Goal: Information Seeking & Learning: Learn about a topic

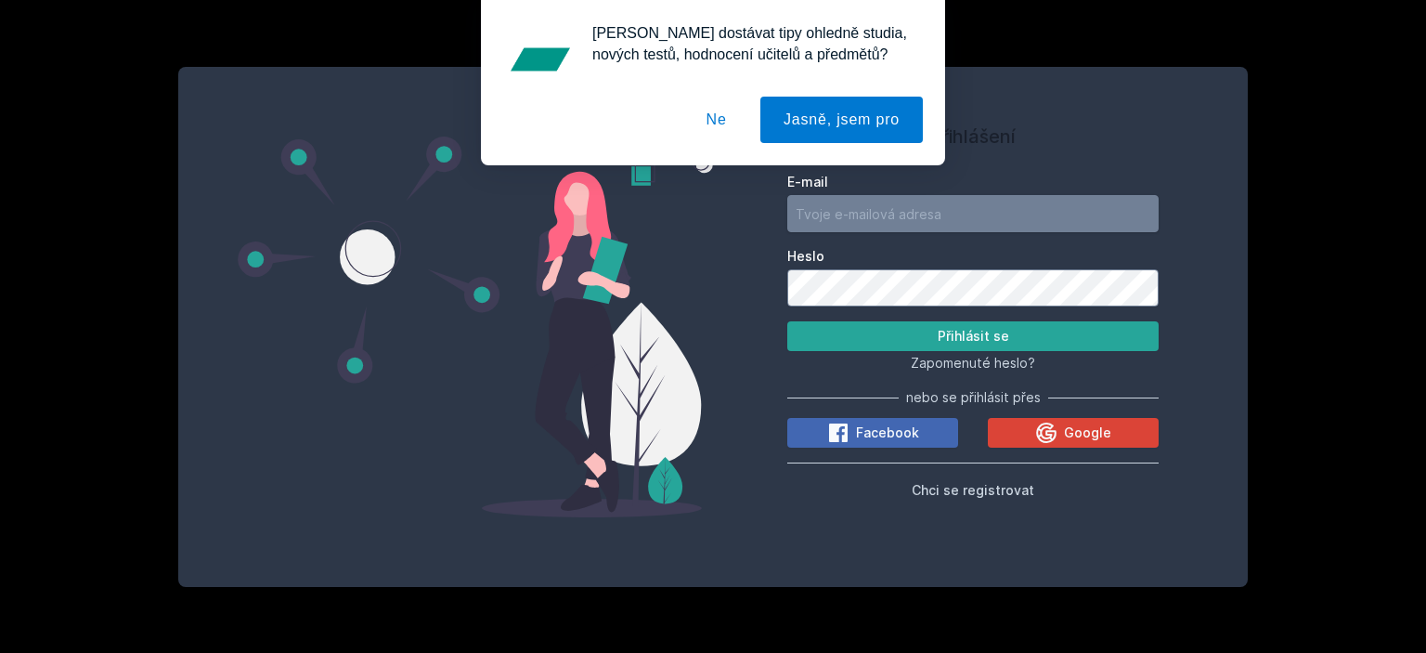
type input "[EMAIL_ADDRESS][DOMAIN_NAME]"
click at [718, 117] on button "Ne" at bounding box center [716, 120] width 67 height 46
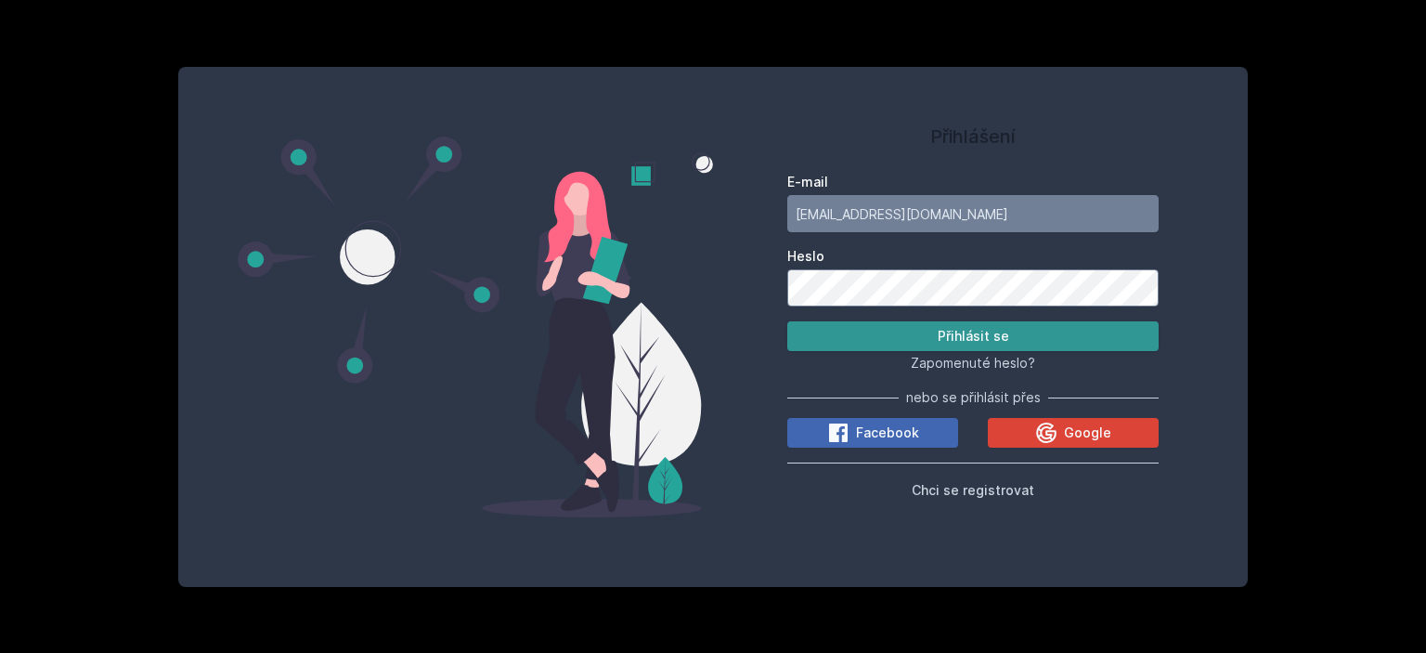
click at [825, 350] on button "Přihlásit se" at bounding box center [972, 336] width 371 height 30
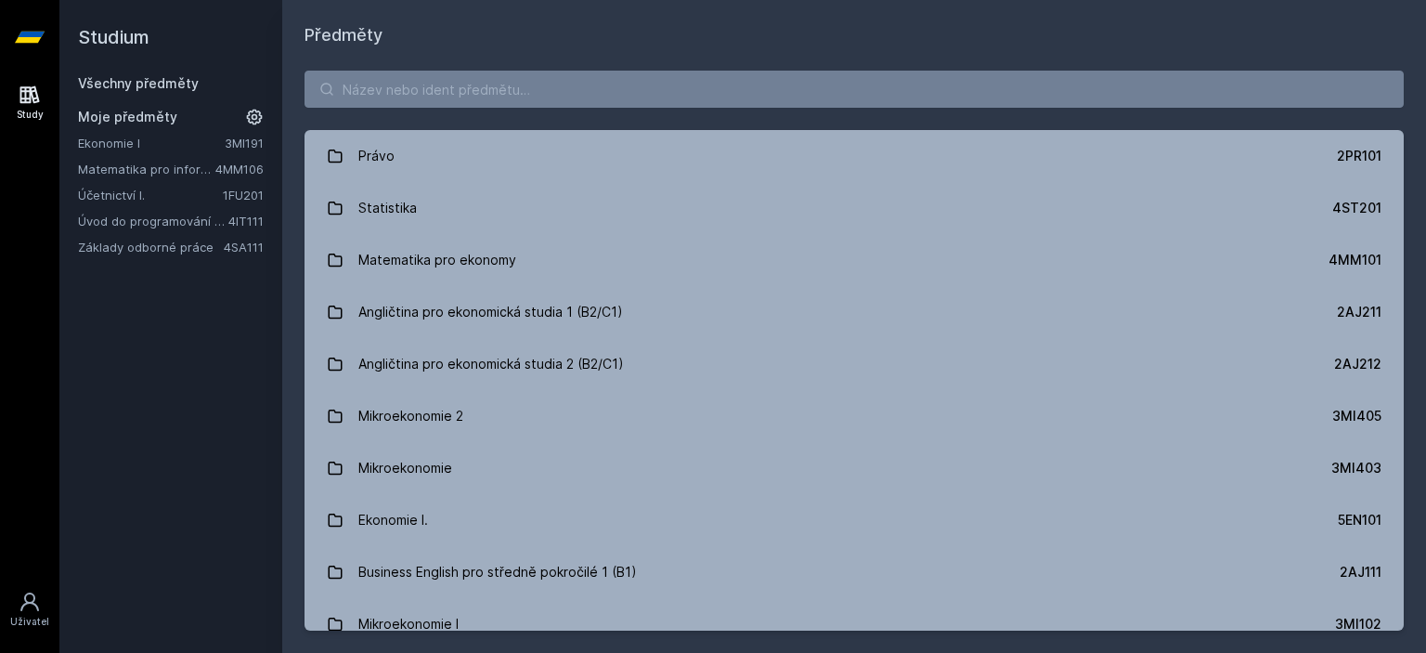
click at [223, 196] on link "1FU201" at bounding box center [243, 195] width 41 height 15
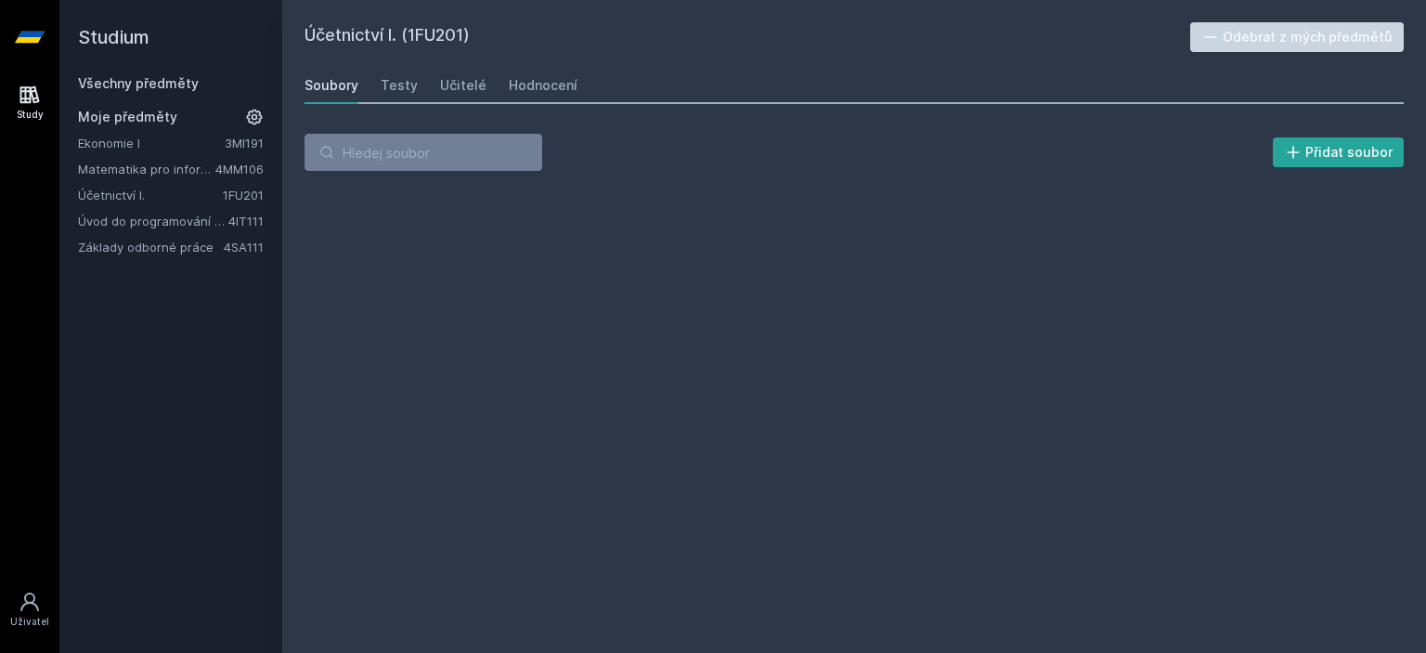
click at [227, 218] on link "Úvod do programování v jazyce Python" at bounding box center [153, 221] width 150 height 19
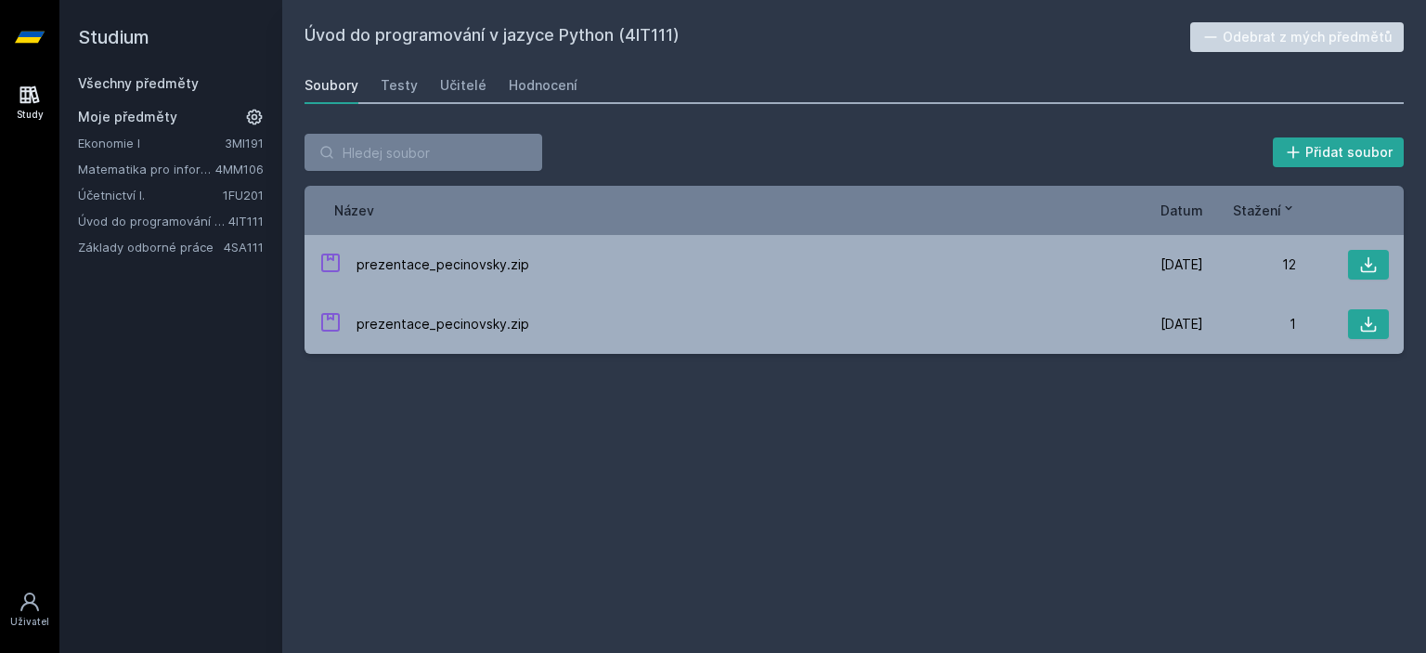
click at [227, 218] on link "Úvod do programování v jazyce Python" at bounding box center [153, 221] width 150 height 19
click at [192, 187] on link "Účetnictví I." at bounding box center [150, 195] width 145 height 19
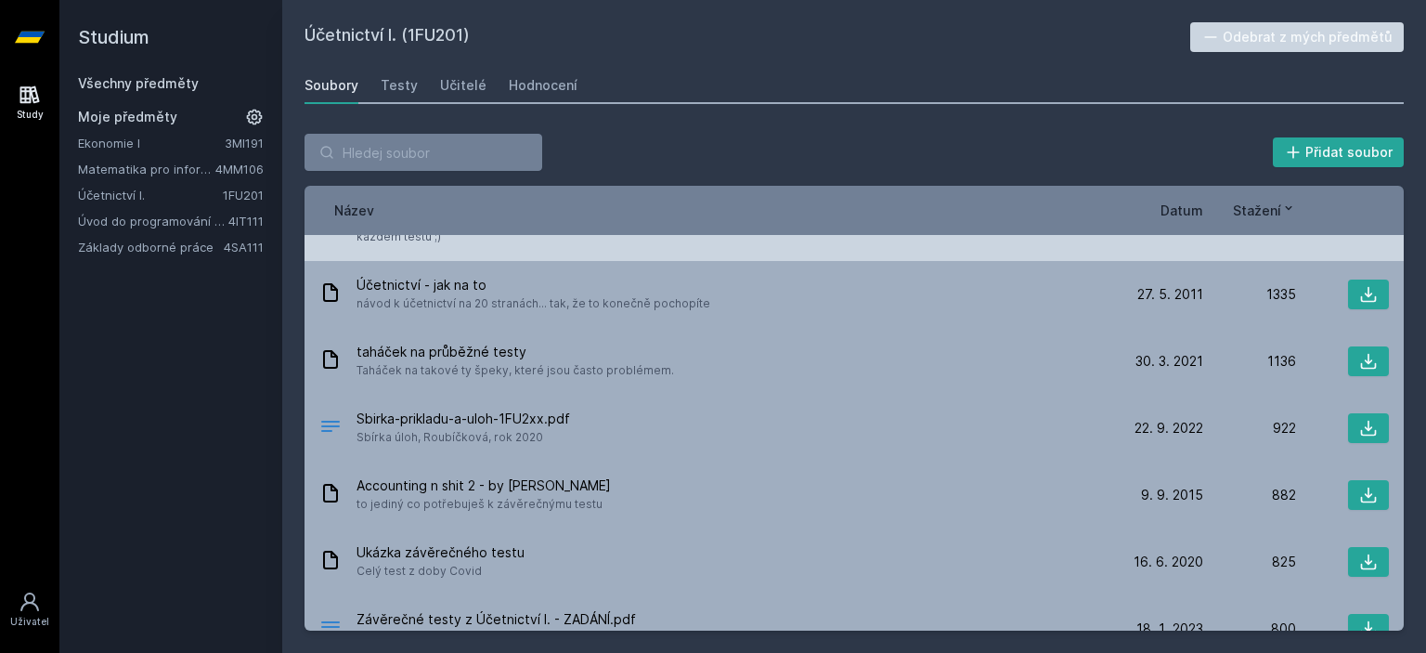
scroll to position [59, 0]
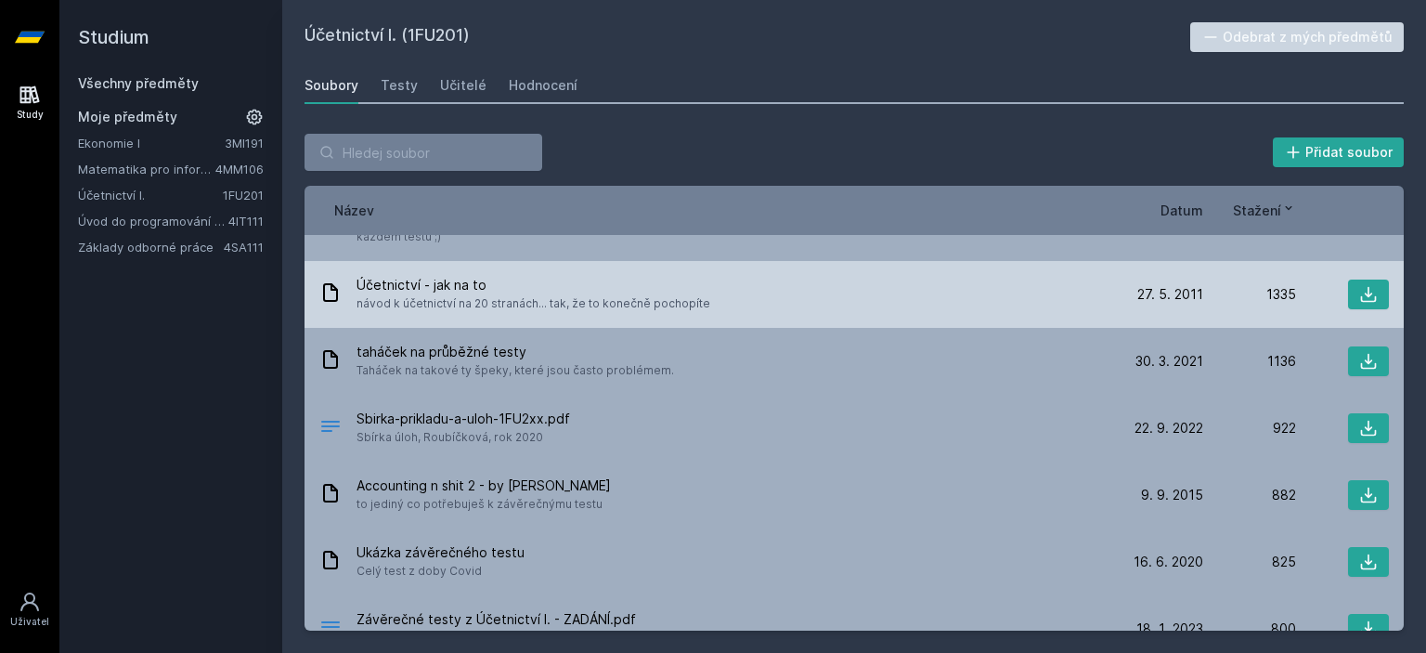
click at [610, 295] on span "návod k účetnictví na 20 stranách... tak, že to konečně pochopíte" at bounding box center [534, 303] width 354 height 19
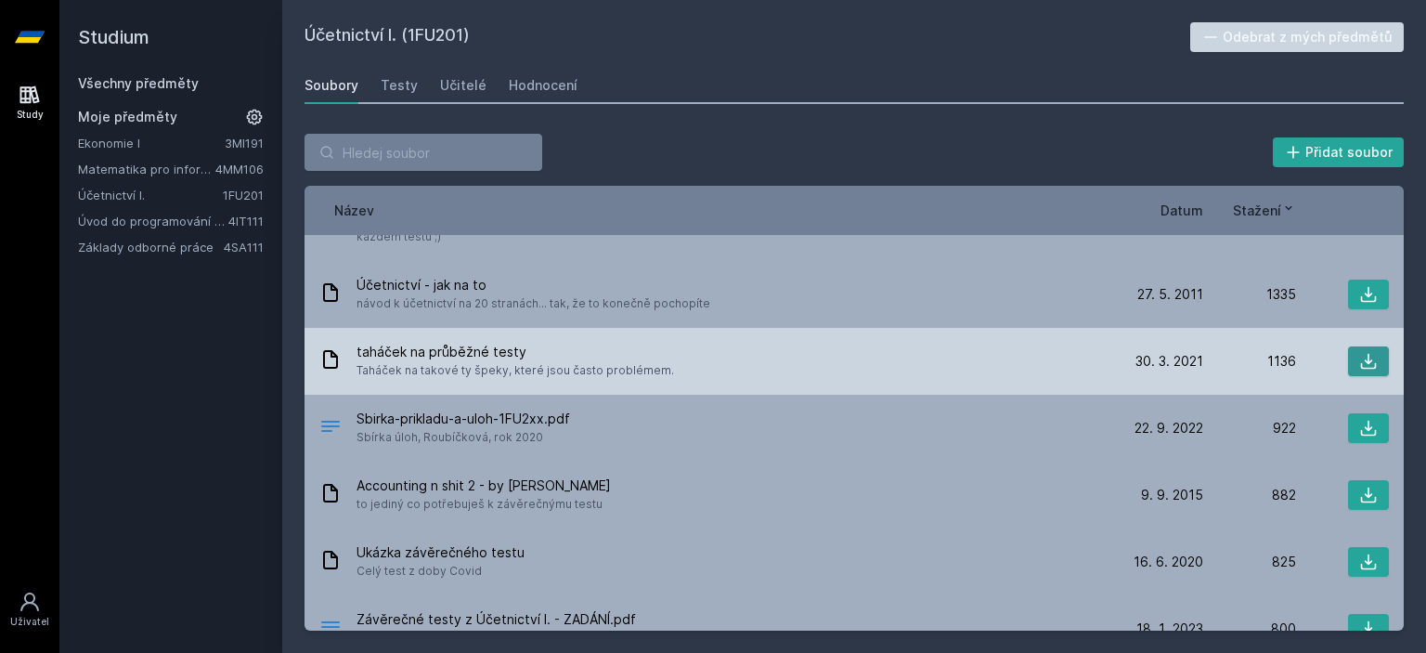
click at [1366, 358] on icon at bounding box center [1368, 361] width 19 height 19
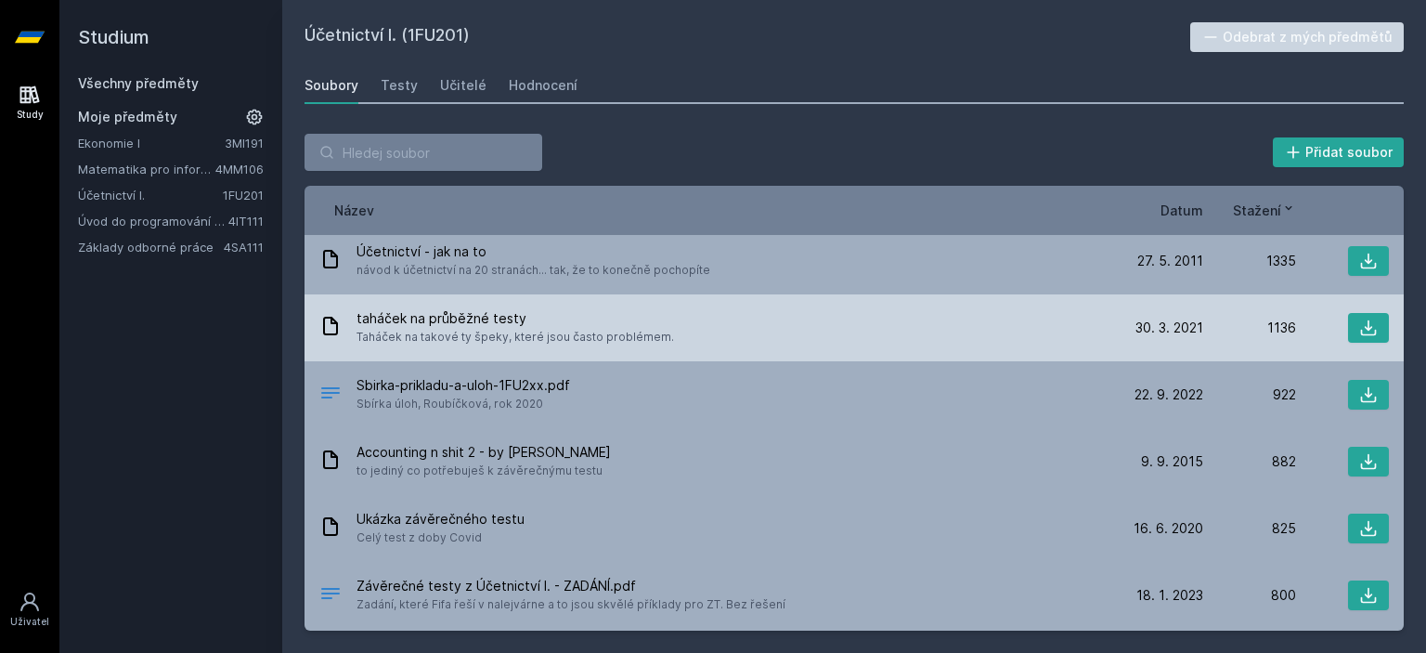
scroll to position [108, 0]
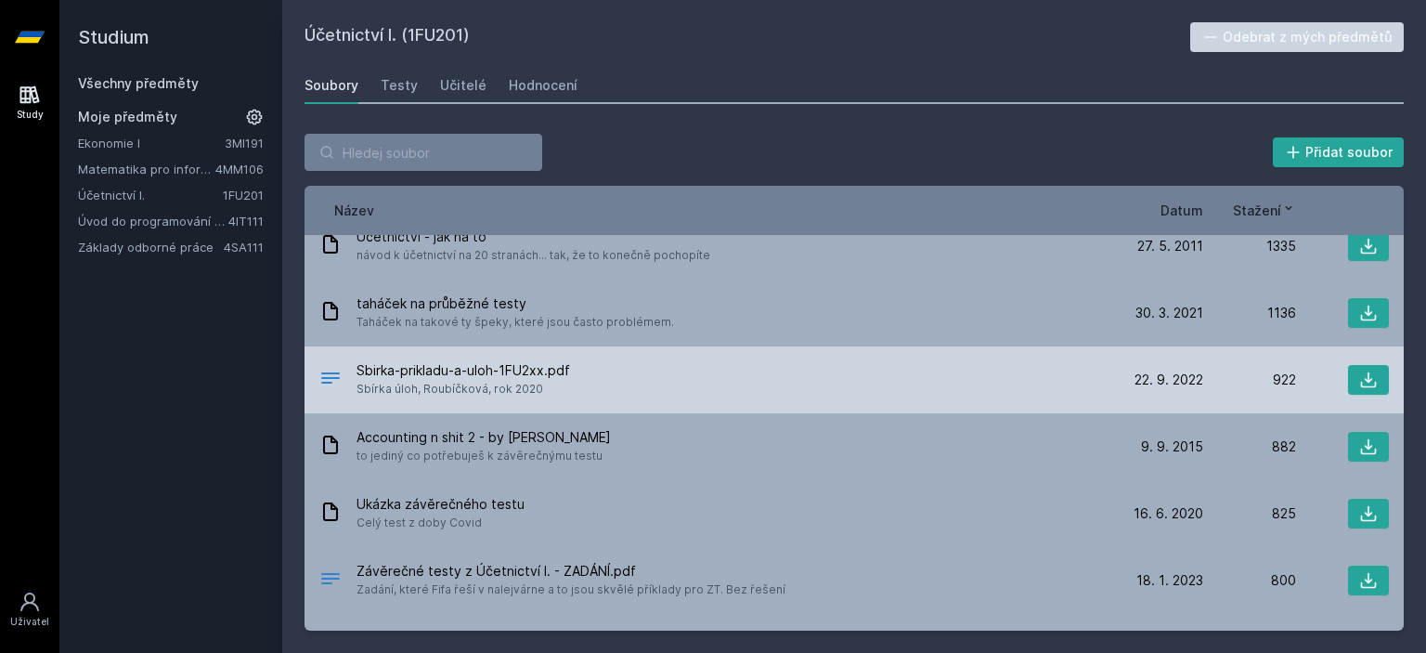
click at [608, 374] on div "Sbirka-prikladu-a-uloh-1FU2xx.pdf Sbírka úloh, [GEOGRAPHIC_DATA], rok 2020" at bounding box center [714, 379] width 791 height 37
click at [1372, 378] on button at bounding box center [1368, 380] width 41 height 30
